Goal: Information Seeking & Learning: Learn about a topic

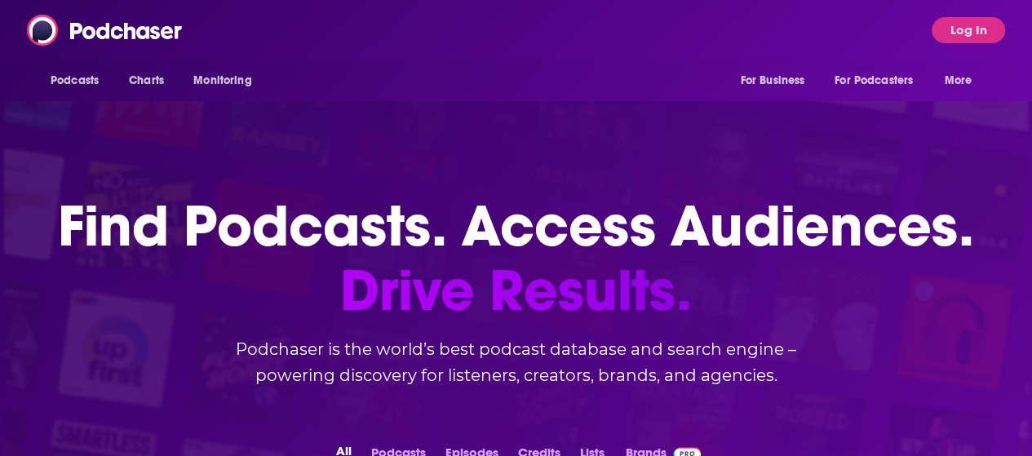
scroll to position [290, 0]
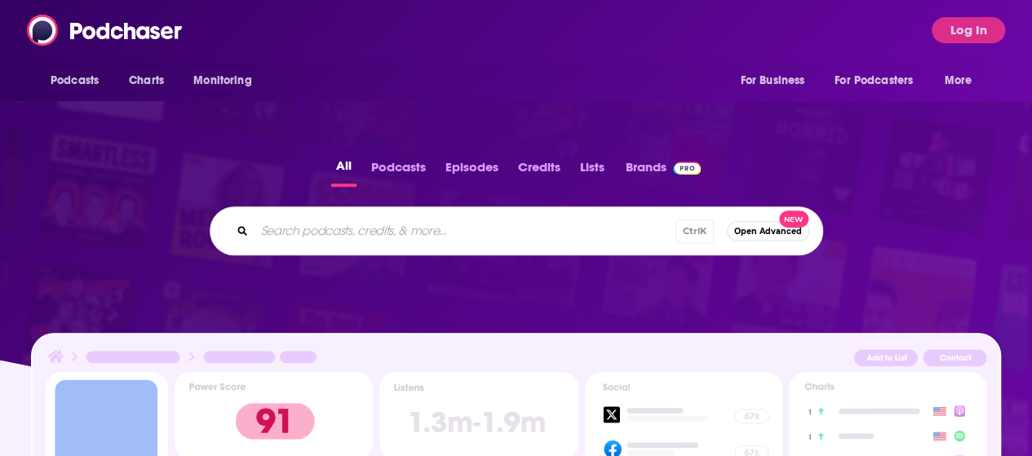
click at [323, 218] on input "Search podcasts, credits, & more..." at bounding box center [465, 231] width 421 height 26
paste input "Future of CRE Sustainability Podcast"
type input "Future of CRE Sustainability Podcast"
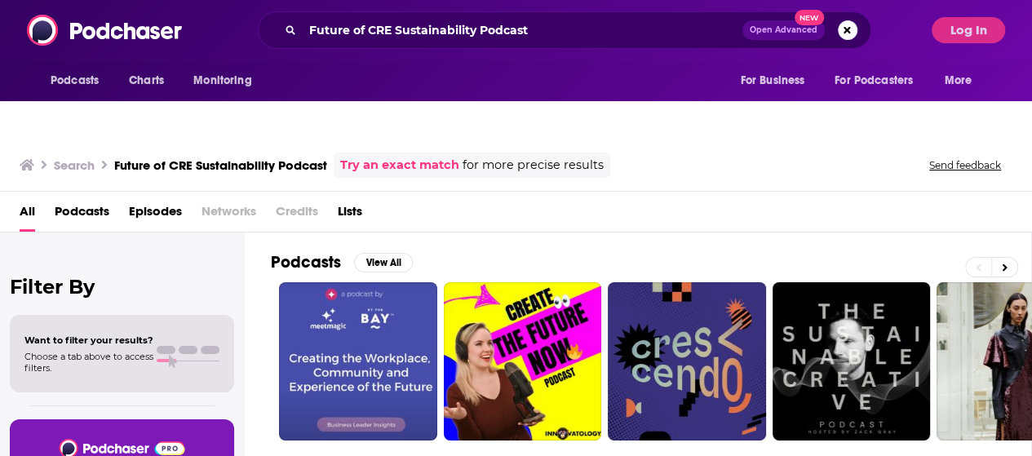
scroll to position [49, 0]
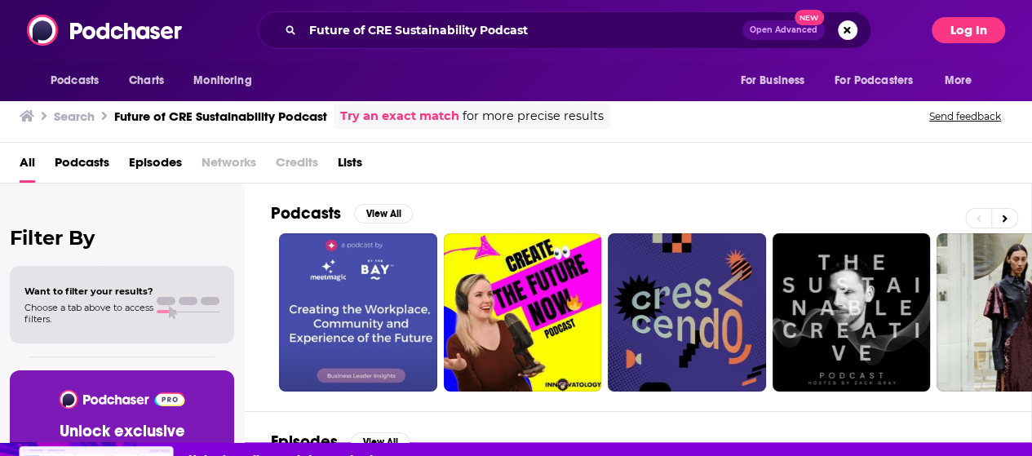
click at [998, 29] on button "Log In" at bounding box center [968, 30] width 73 height 26
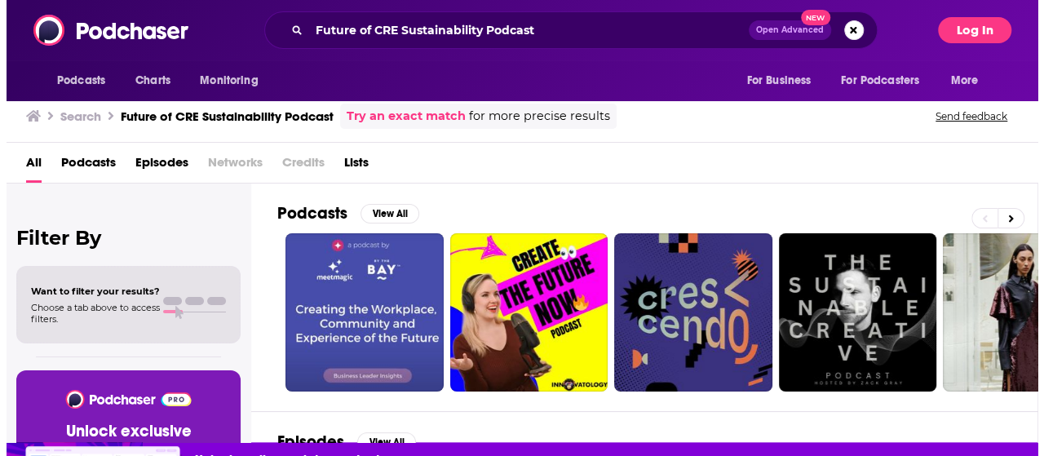
scroll to position [0, 0]
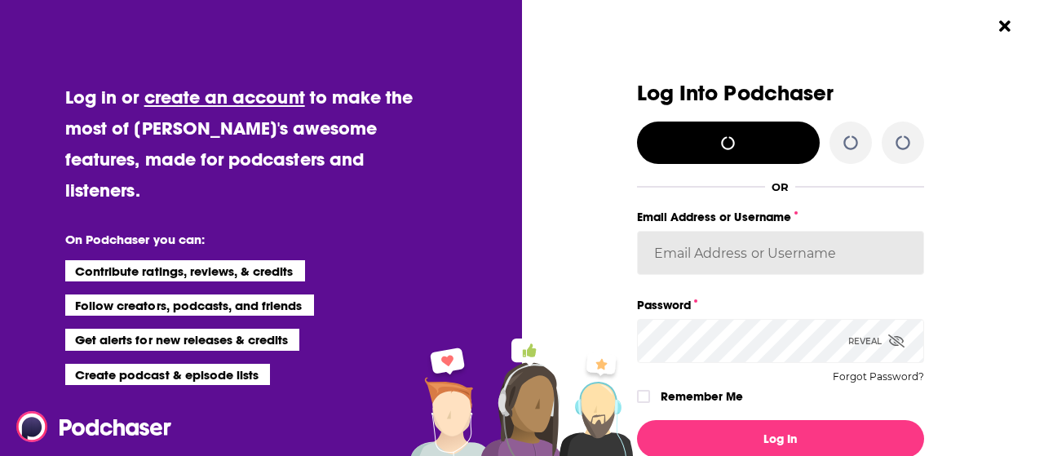
type input "[EMAIL_ADDRESS][DOMAIN_NAME]"
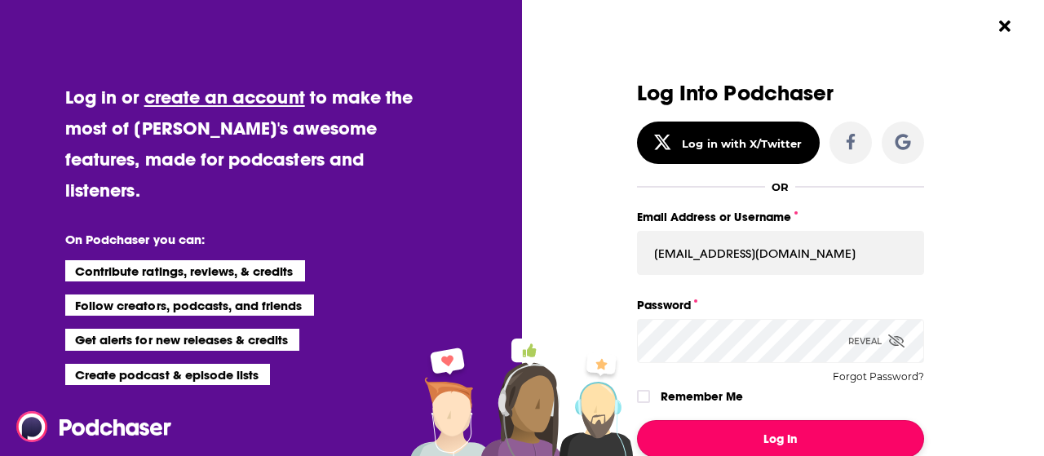
click at [775, 432] on button "Log In" at bounding box center [780, 439] width 287 height 38
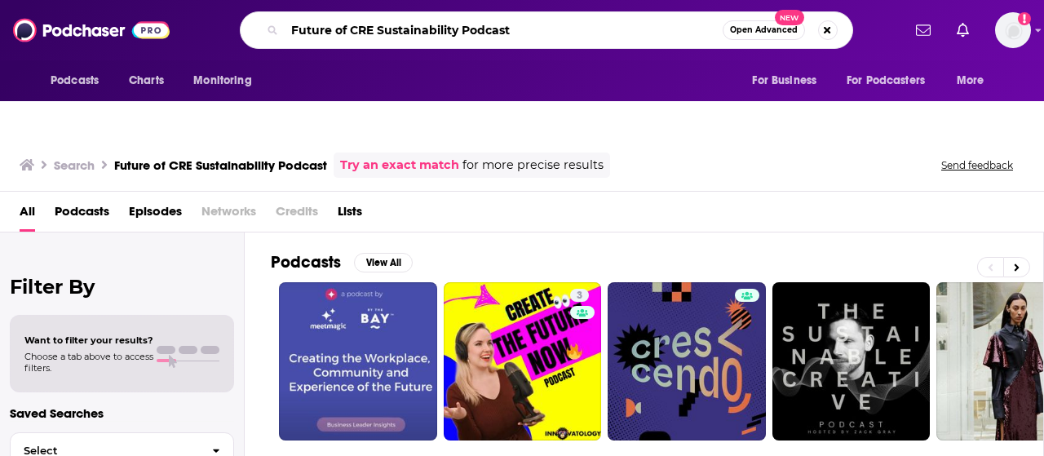
click at [532, 24] on input "Future of CRE Sustainability Podcast" at bounding box center [504, 30] width 438 height 26
paste input "[PERSON_NAME]"
type input "Future of CRE Sustainability PodcastSean Swentek"
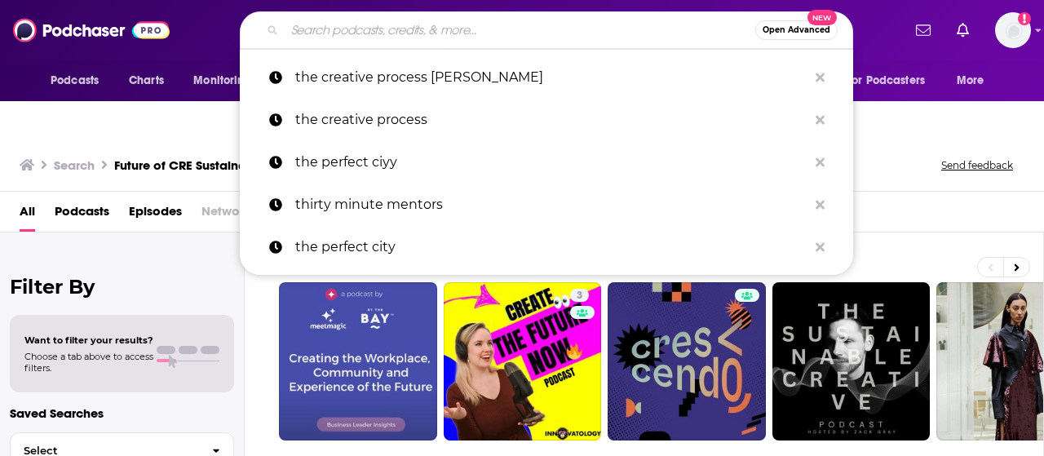
paste input "[PERSON_NAME]"
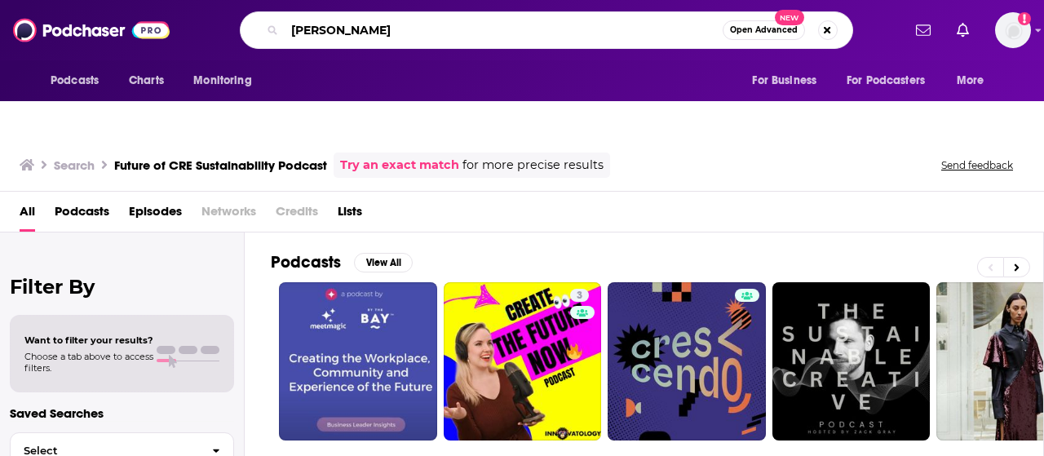
type input "[PERSON_NAME]"
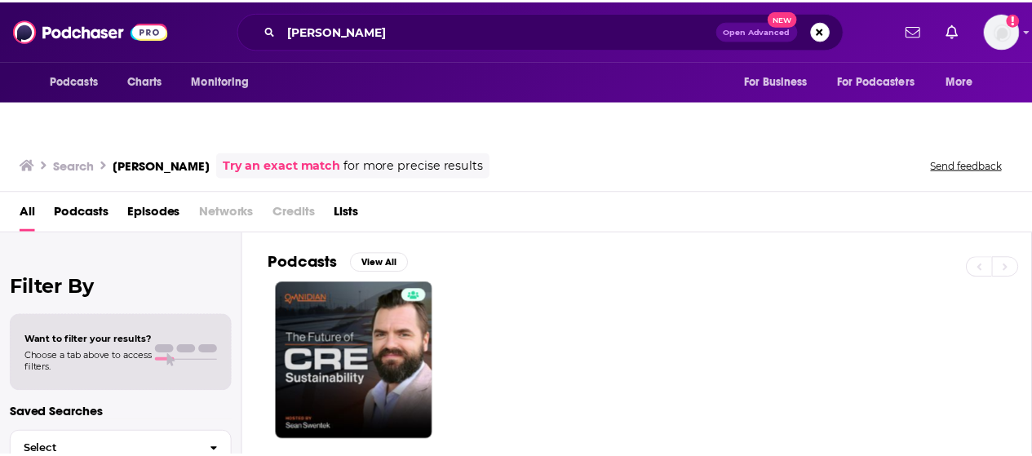
scroll to position [33, 0]
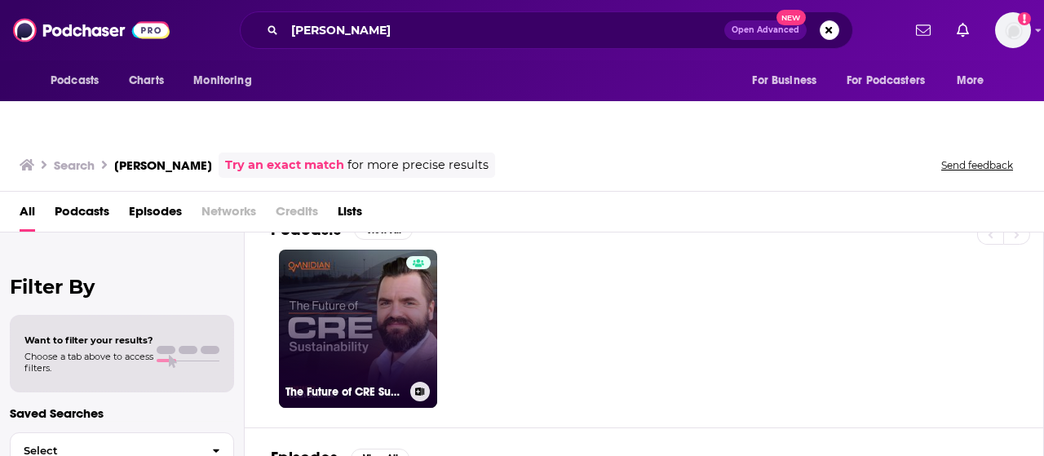
click at [339, 290] on link "The Future of CRE Sustainability" at bounding box center [358, 329] width 158 height 158
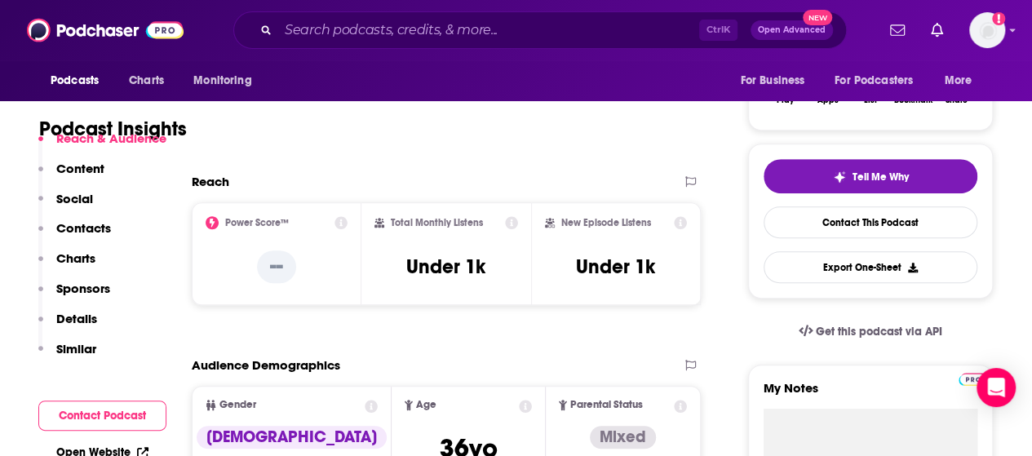
scroll to position [335, 0]
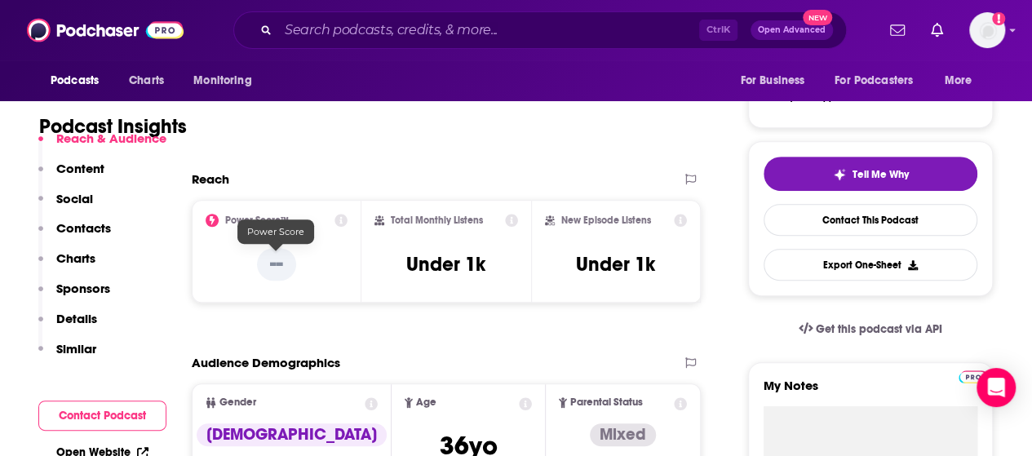
click at [282, 248] on p "--" at bounding box center [276, 264] width 39 height 33
click at [342, 214] on icon at bounding box center [341, 220] width 13 height 13
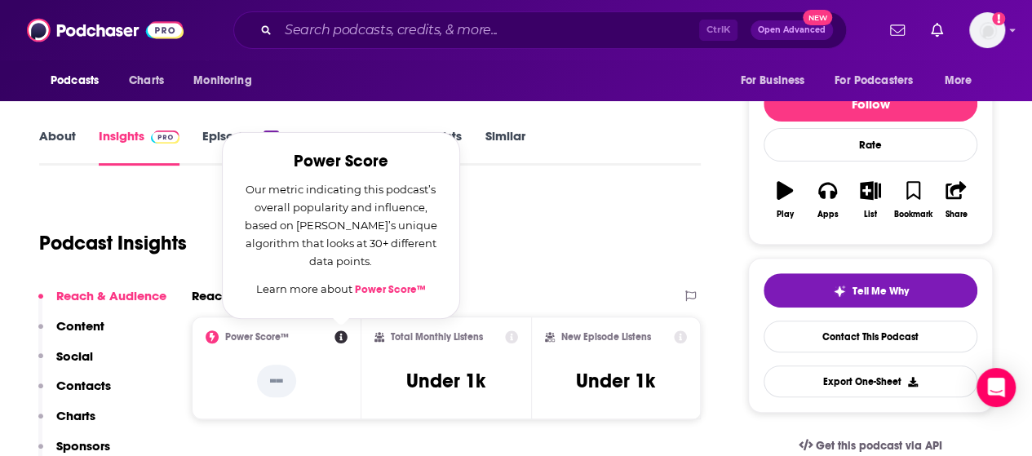
scroll to position [206, 0]
